Goal: Navigation & Orientation: Go to known website

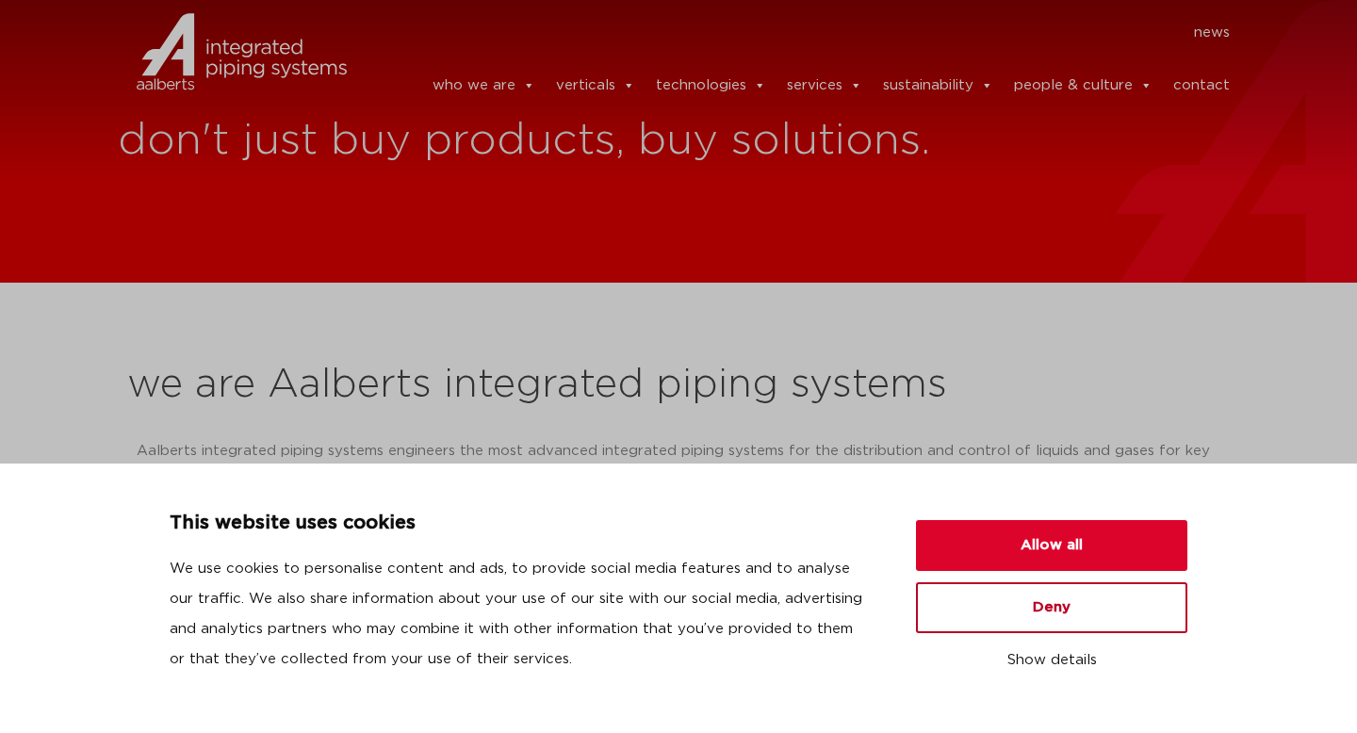
click at [1039, 595] on button "Deny" at bounding box center [1051, 607] width 271 height 51
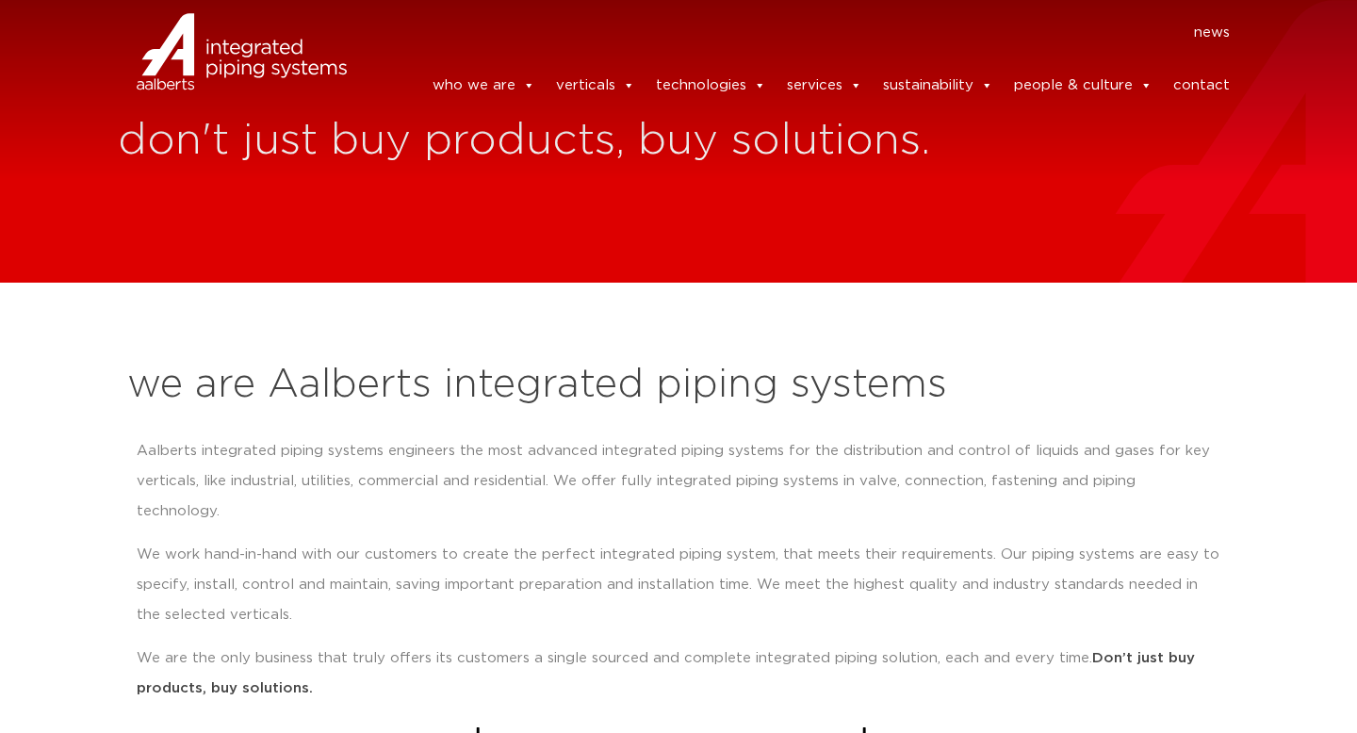
click at [261, 27] on img at bounding box center [242, 51] width 210 height 85
